Goal: Task Accomplishment & Management: Complete application form

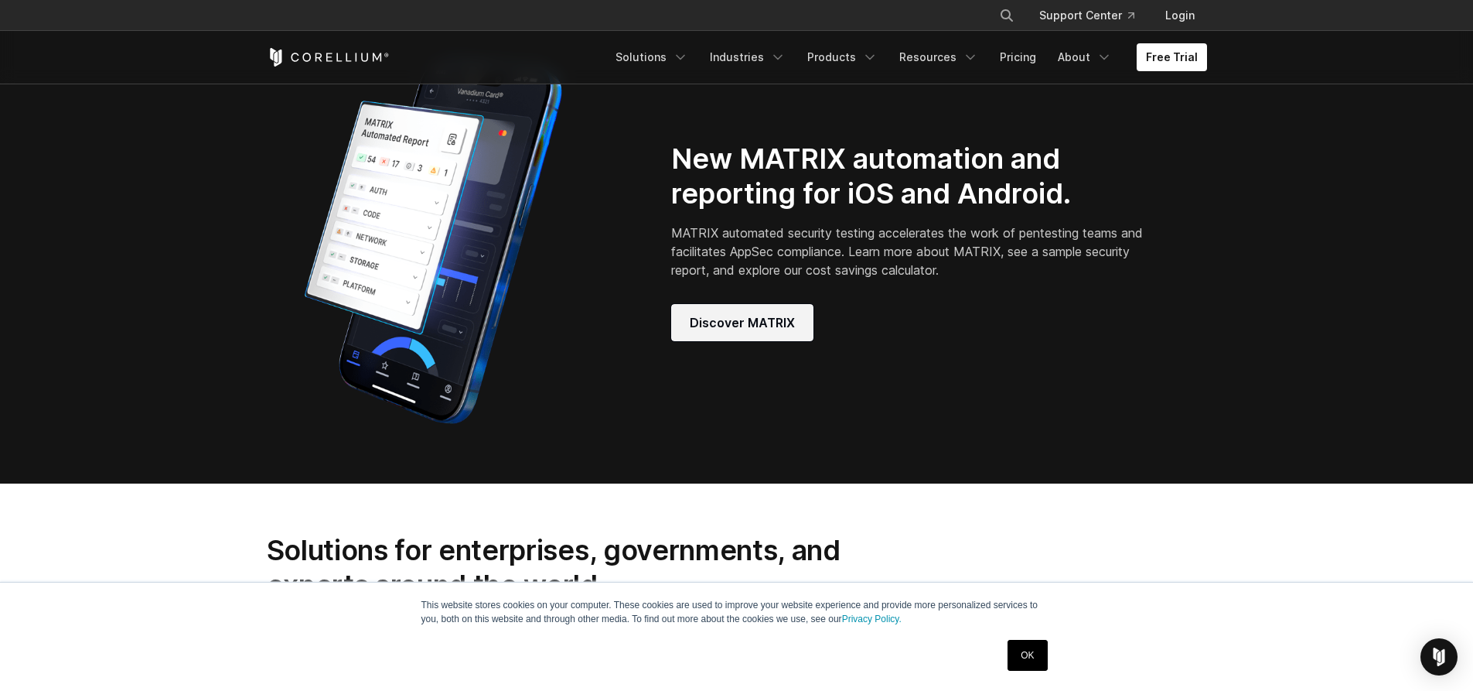
scroll to position [1381, 0]
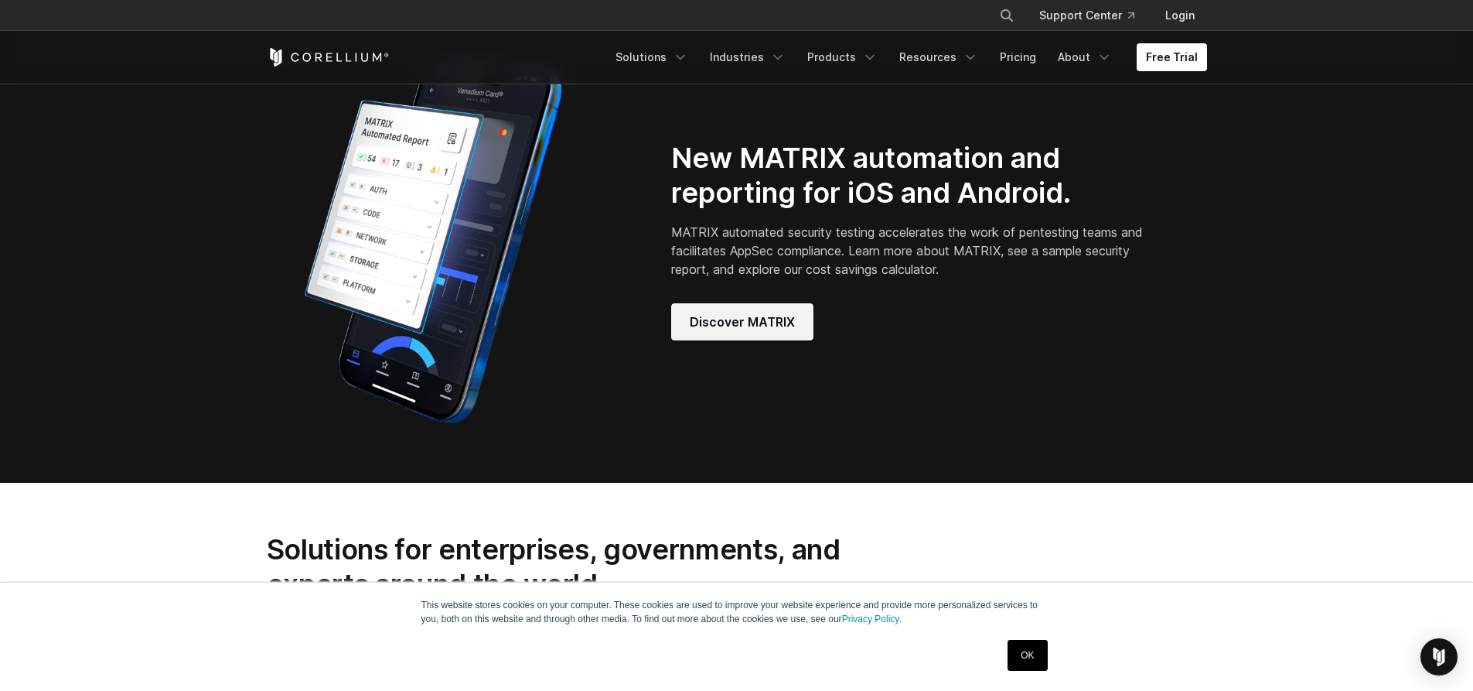
click at [768, 340] on link "Discover MATRIX" at bounding box center [742, 321] width 142 height 37
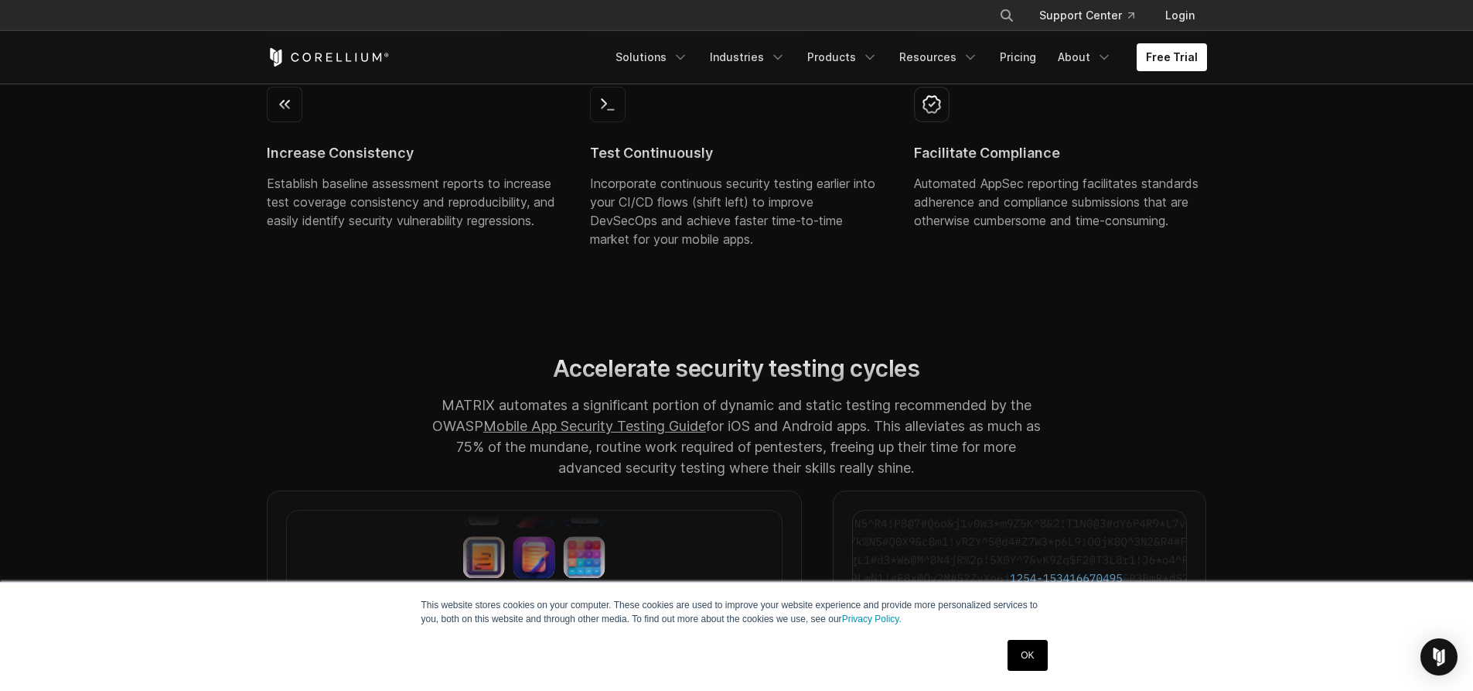
scroll to position [979, 0]
click at [1169, 52] on link "Free Trial" at bounding box center [1172, 57] width 70 height 28
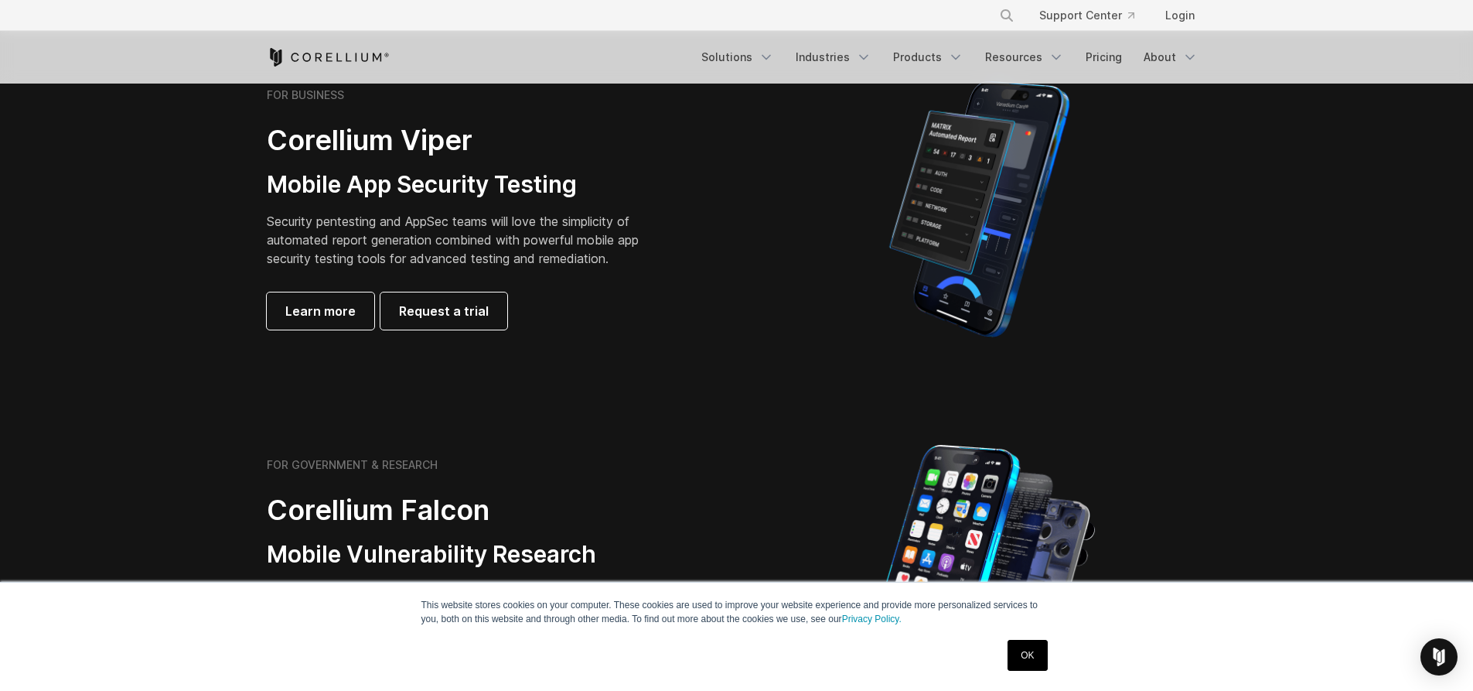
scroll to position [380, 0]
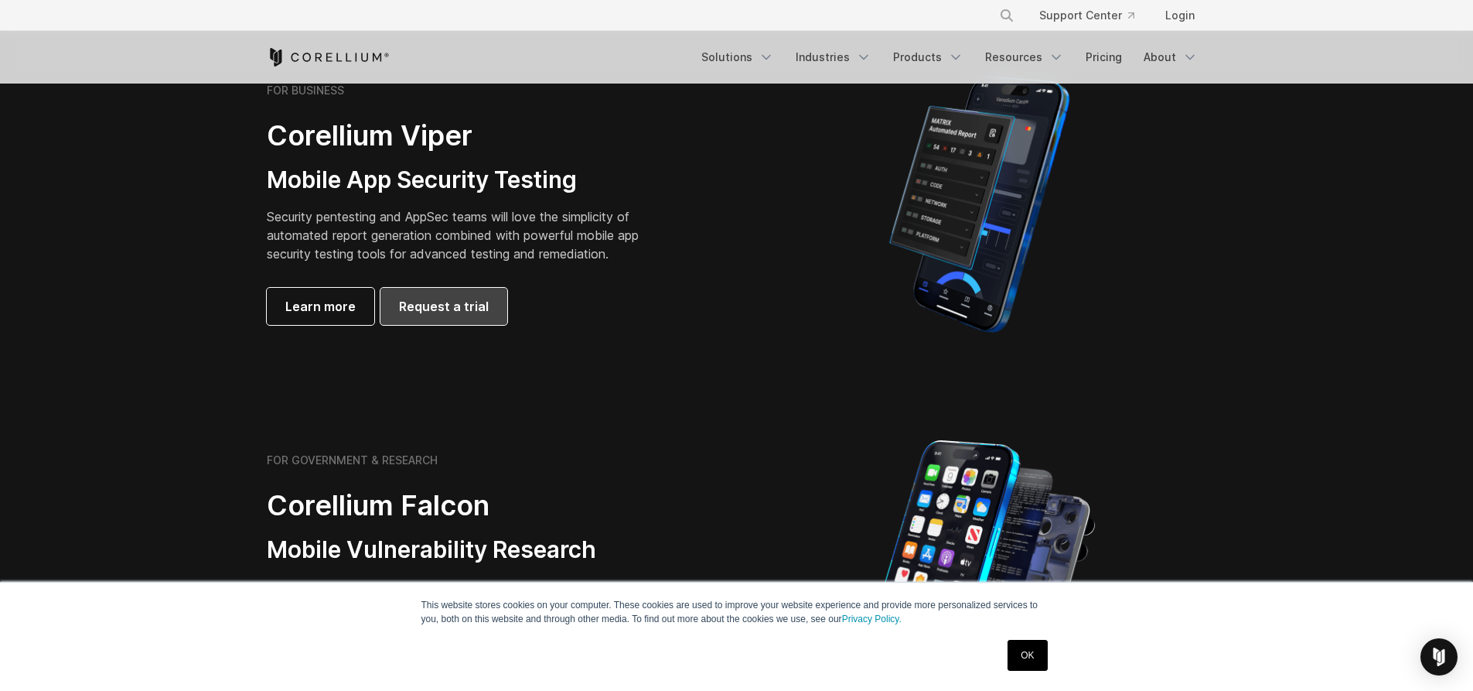
click at [448, 309] on span "Request a trial" at bounding box center [444, 306] width 90 height 19
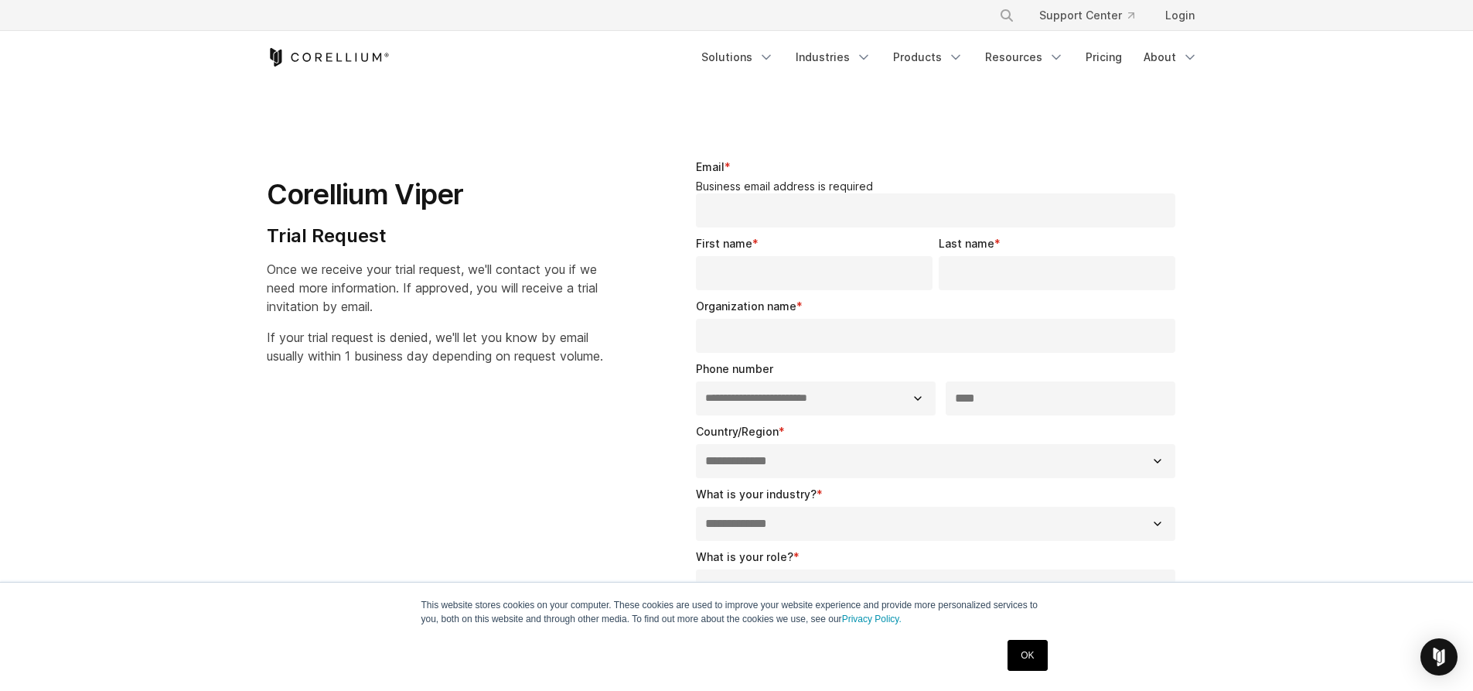
select select "**"
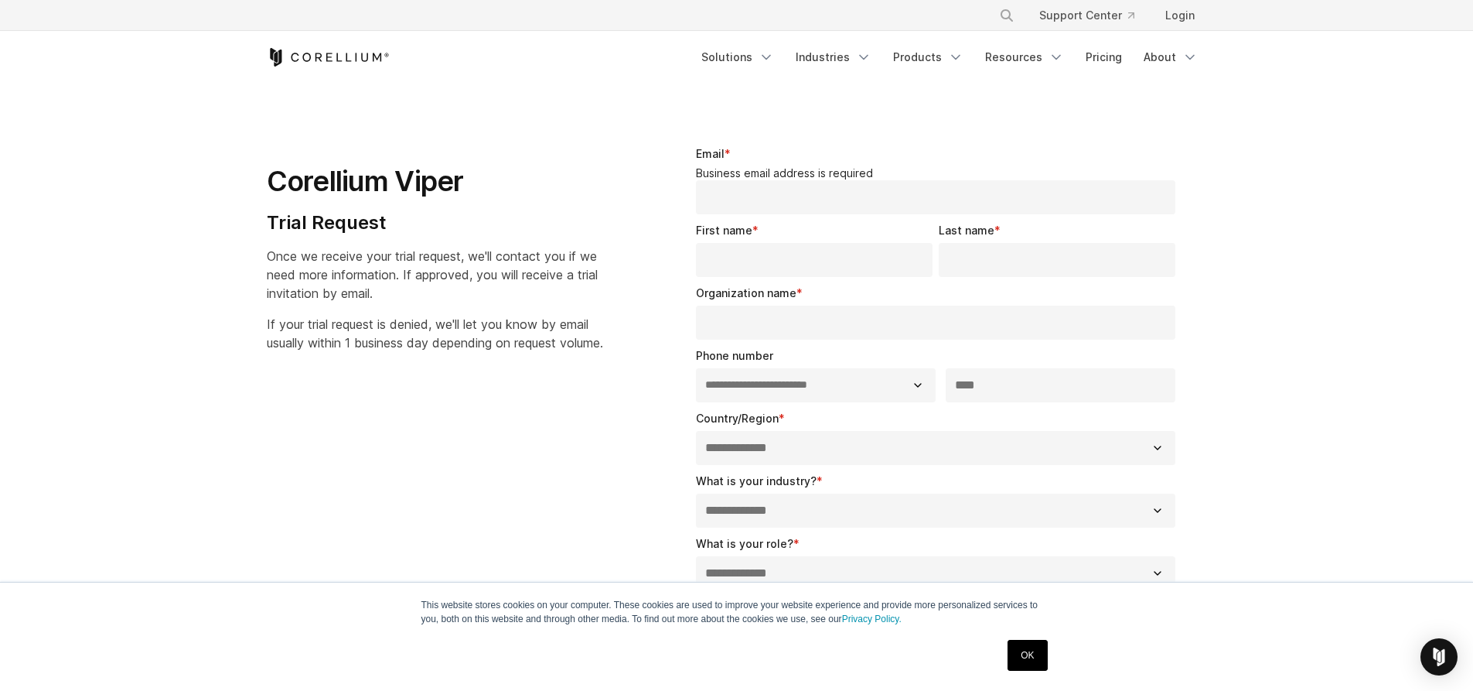
scroll to position [14, 0]
